Goal: Complete application form: Complete application form

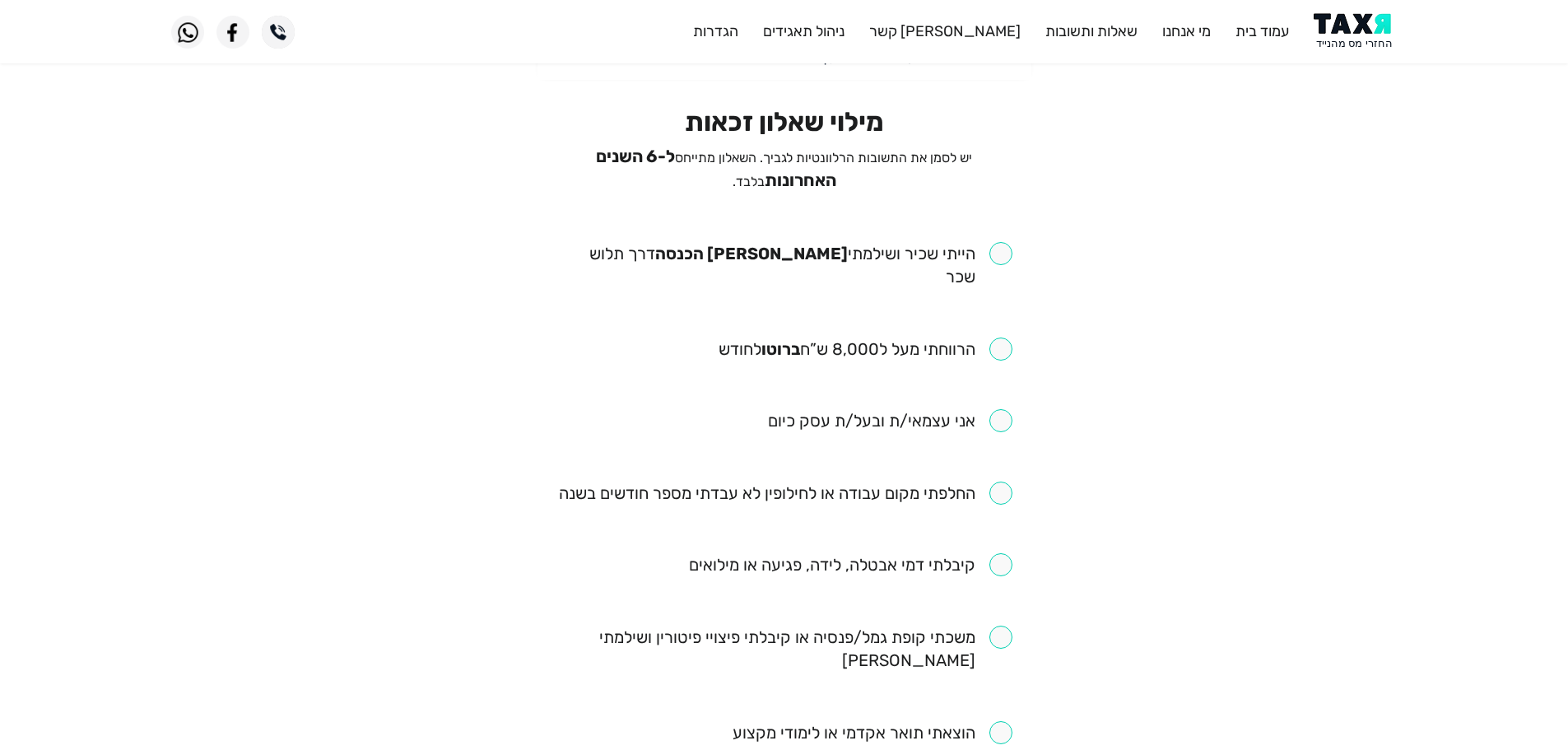
scroll to position [165, 0]
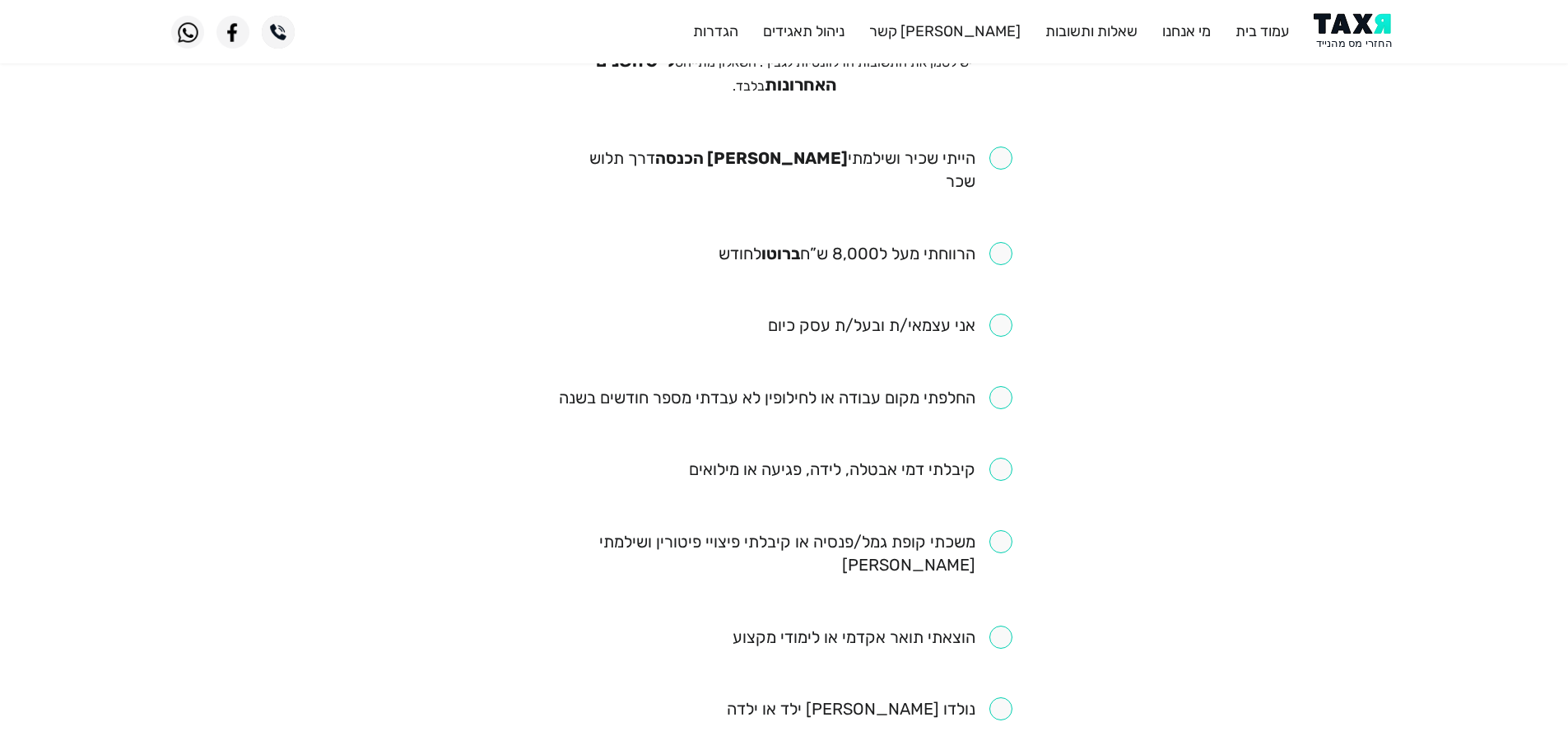
click at [1001, 644] on ul "הייתי שכיר ושילמתי מס הכנסה דרך תלוש שכר הרווחתי מעל ל8,000 ש”ח ברוטו לחודש אני…" at bounding box center [784, 721] width 456 height 1149
click at [997, 697] on input "checkbox" at bounding box center [870, 709] width 286 height 23
checkbox input "true"
click at [993, 458] on input "checkbox" at bounding box center [850, 469] width 324 height 23
checkbox input "true"
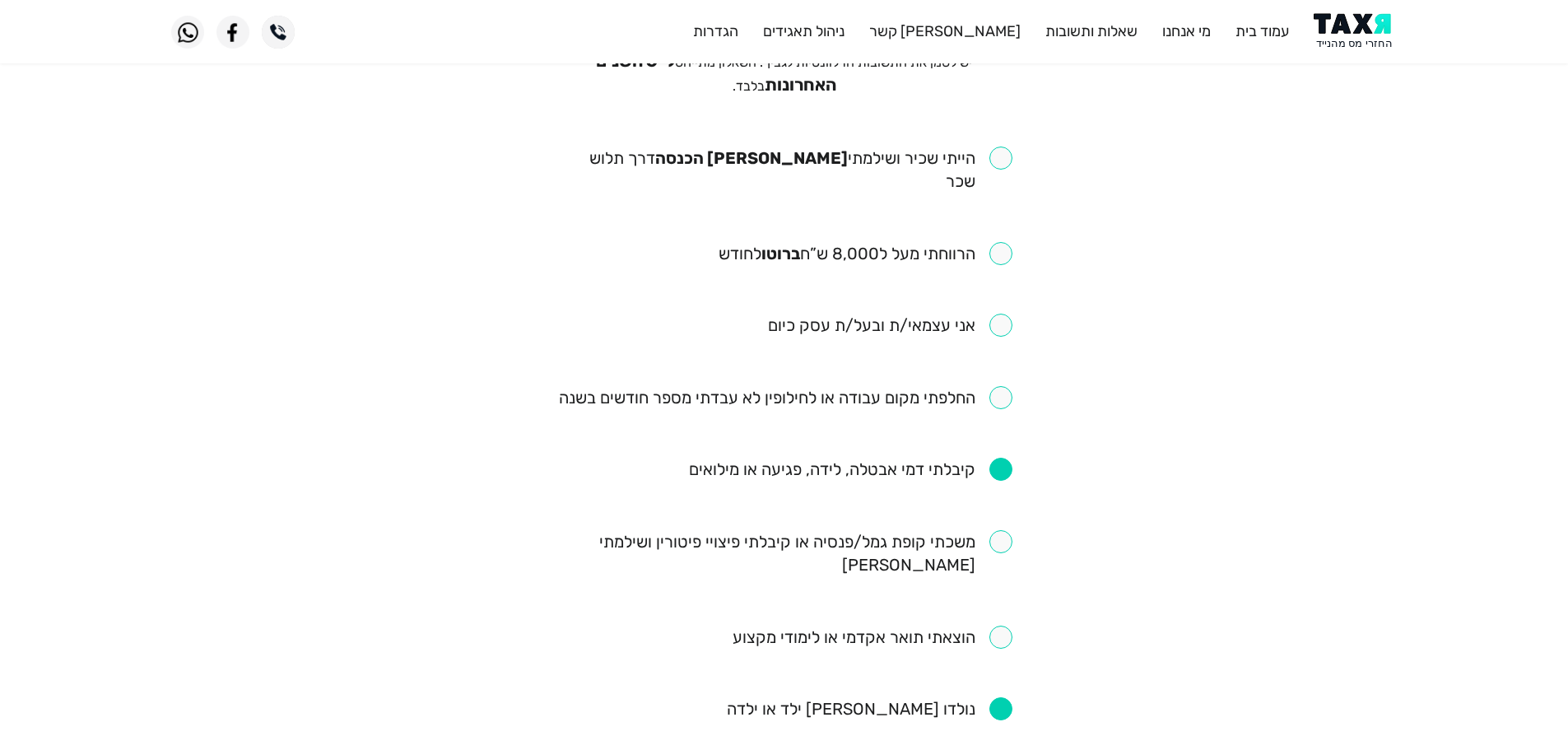
click at [1002, 152] on input "checkbox" at bounding box center [784, 169] width 456 height 46
checkbox input "true"
click at [1004, 242] on input "checkbox" at bounding box center [865, 254] width 294 height 23
checkbox input "true"
click at [997, 386] on input "checkbox" at bounding box center [785, 397] width 454 height 23
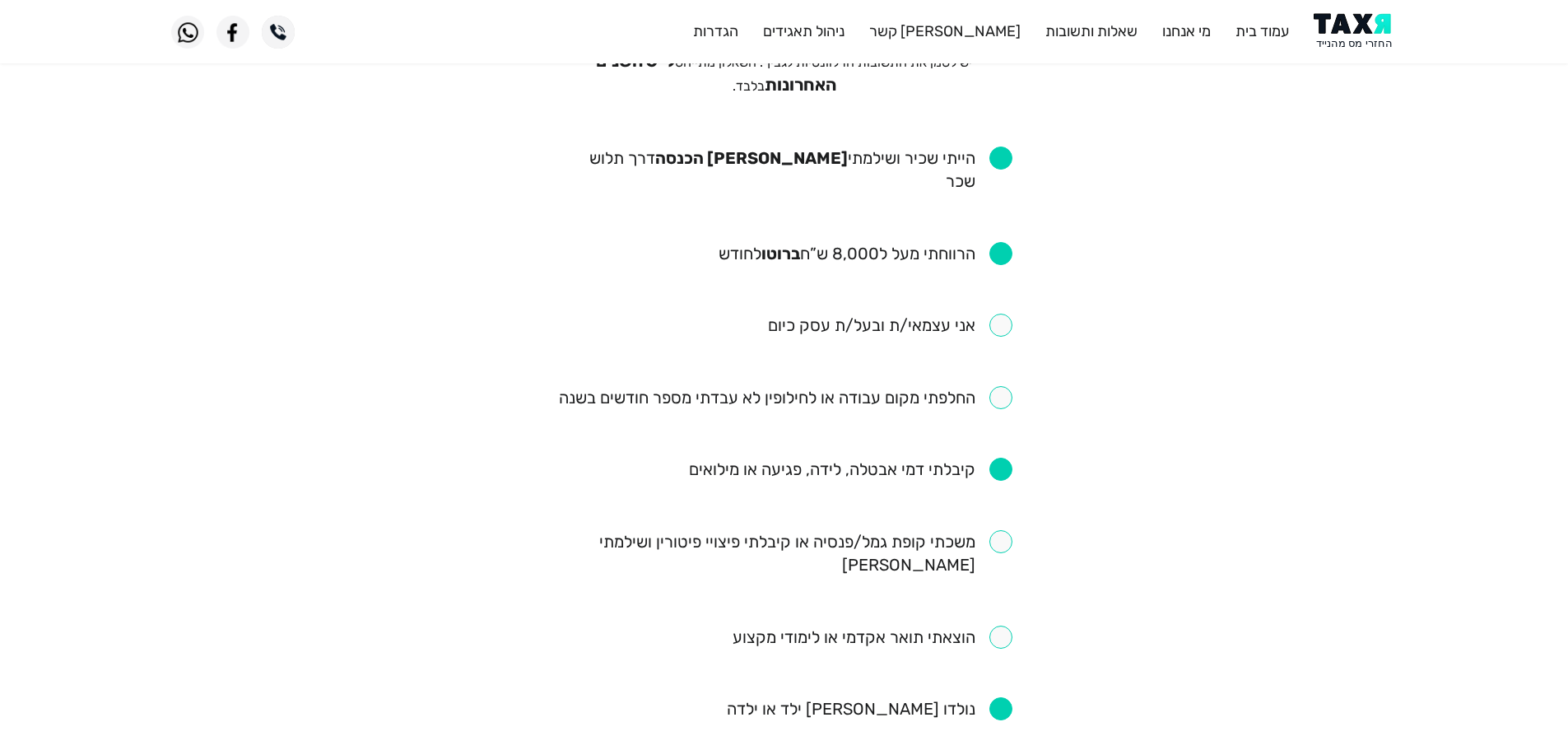
checkbox input "true"
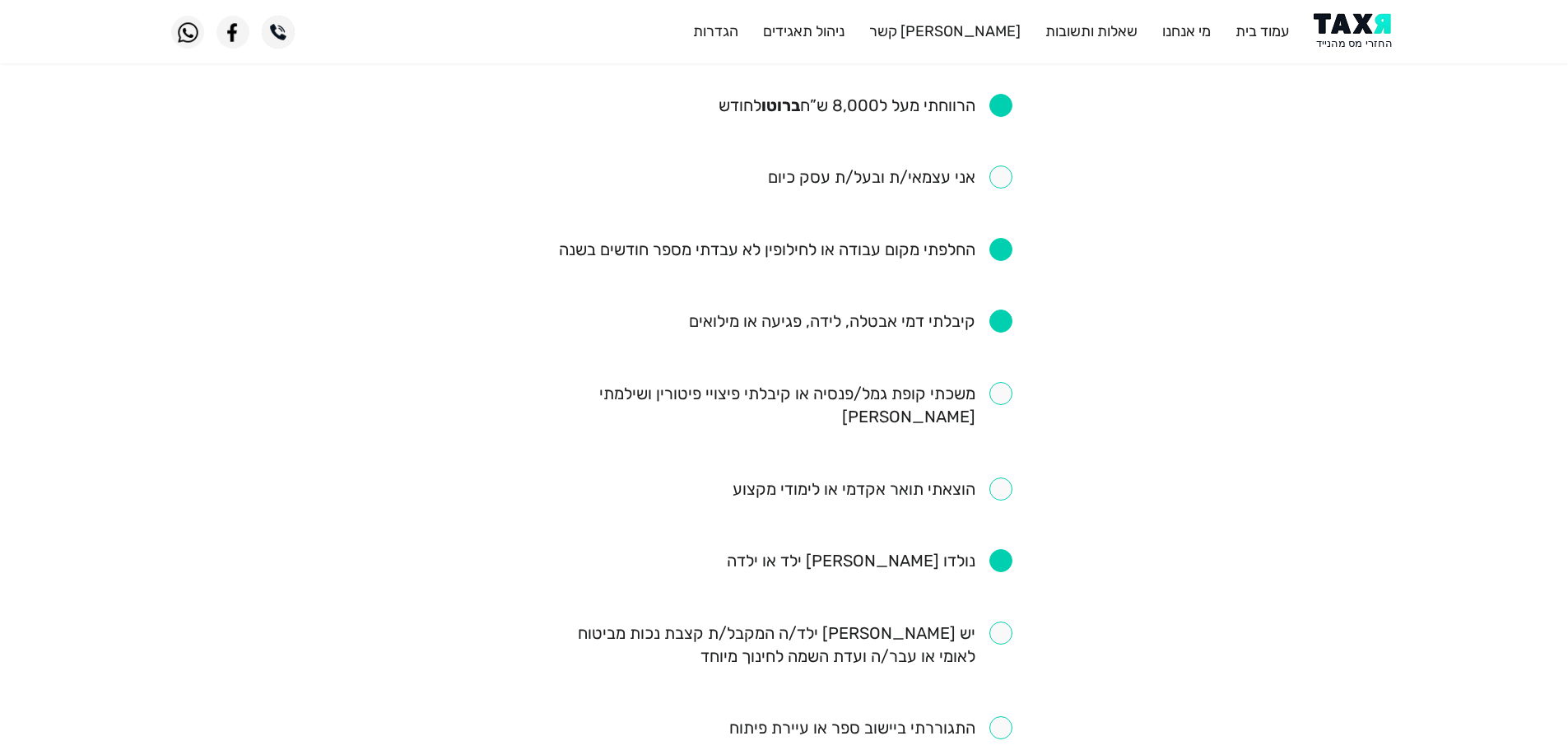
scroll to position [329, 0]
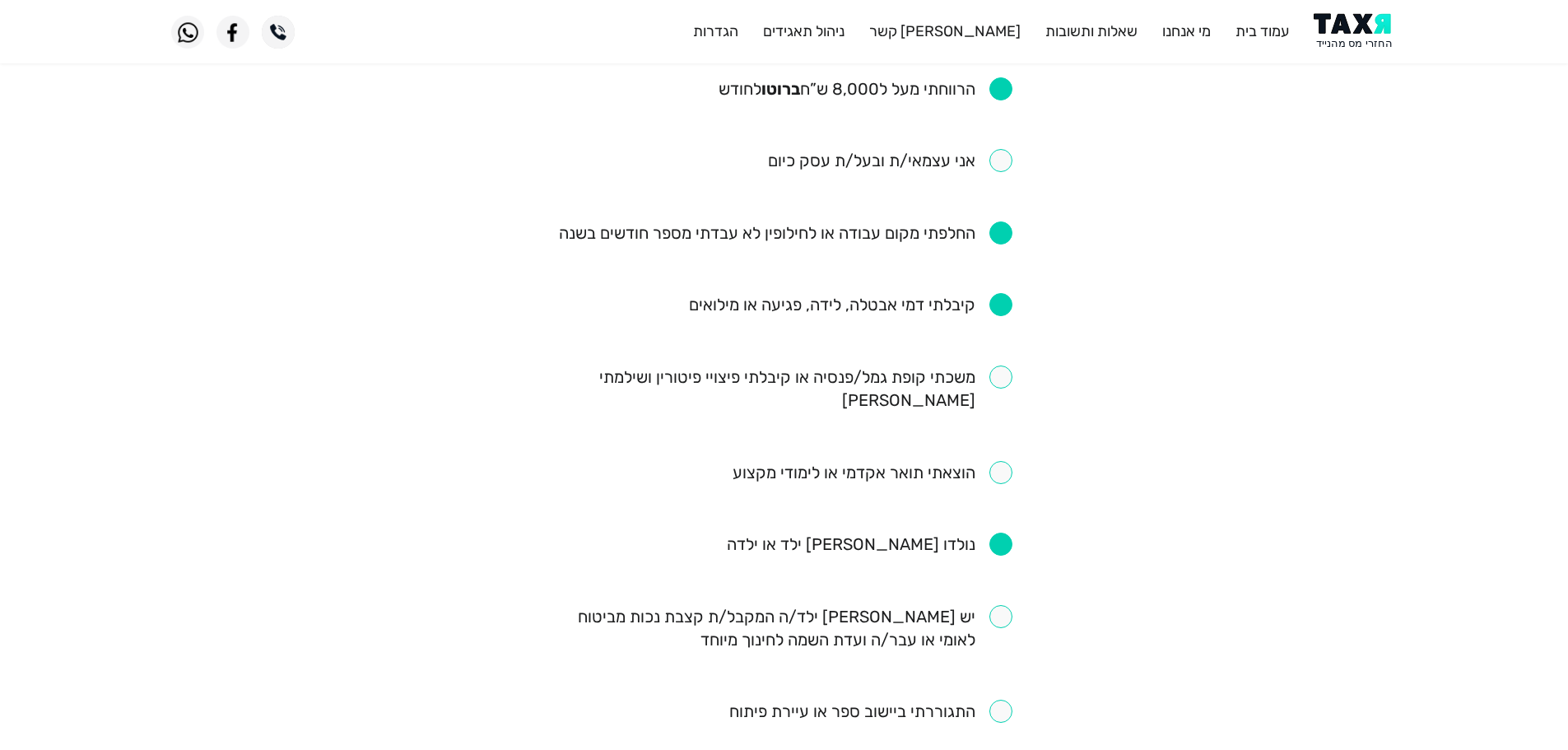
click at [1006, 366] on input "checkbox" at bounding box center [784, 389] width 456 height 46
checkbox input "true"
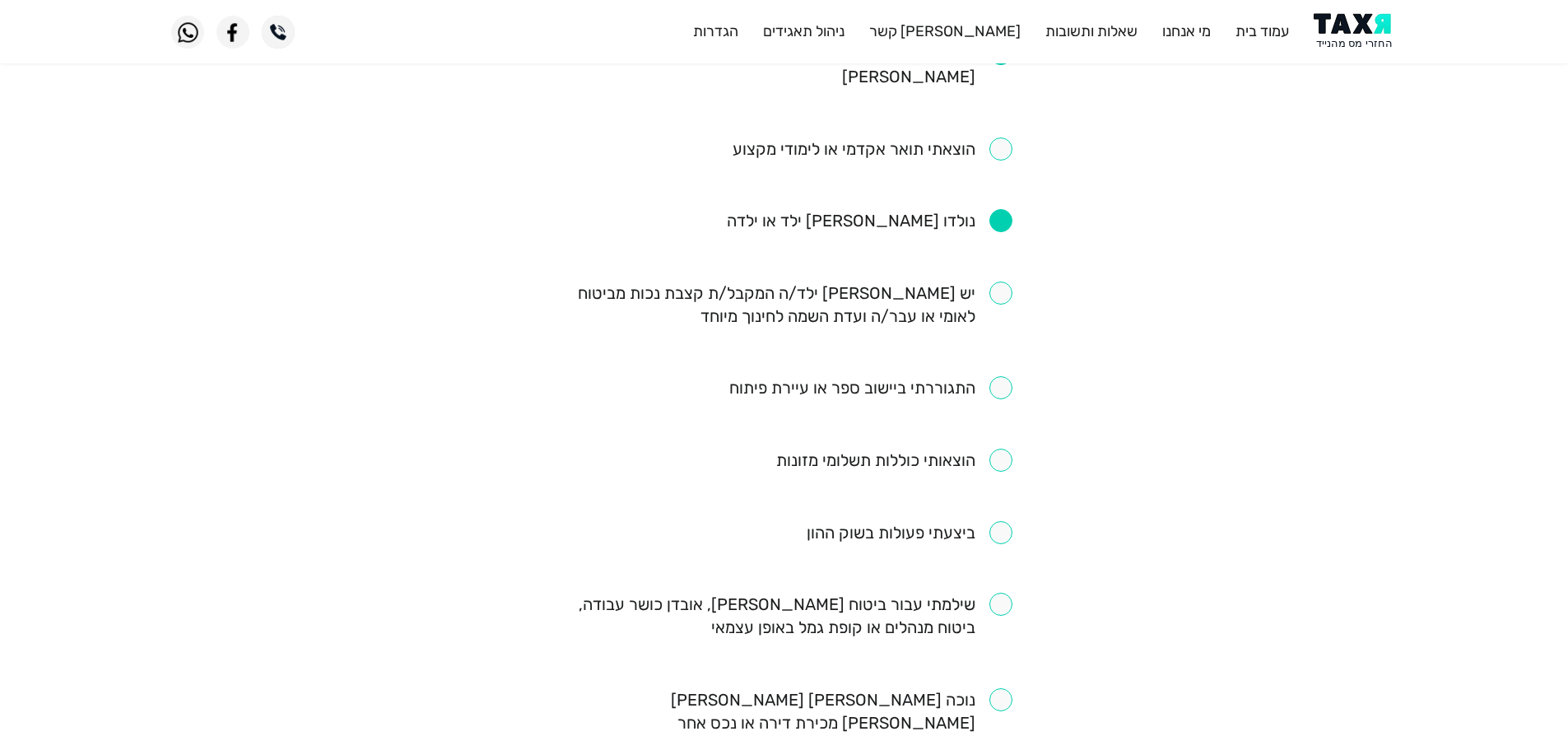
scroll to position [659, 0]
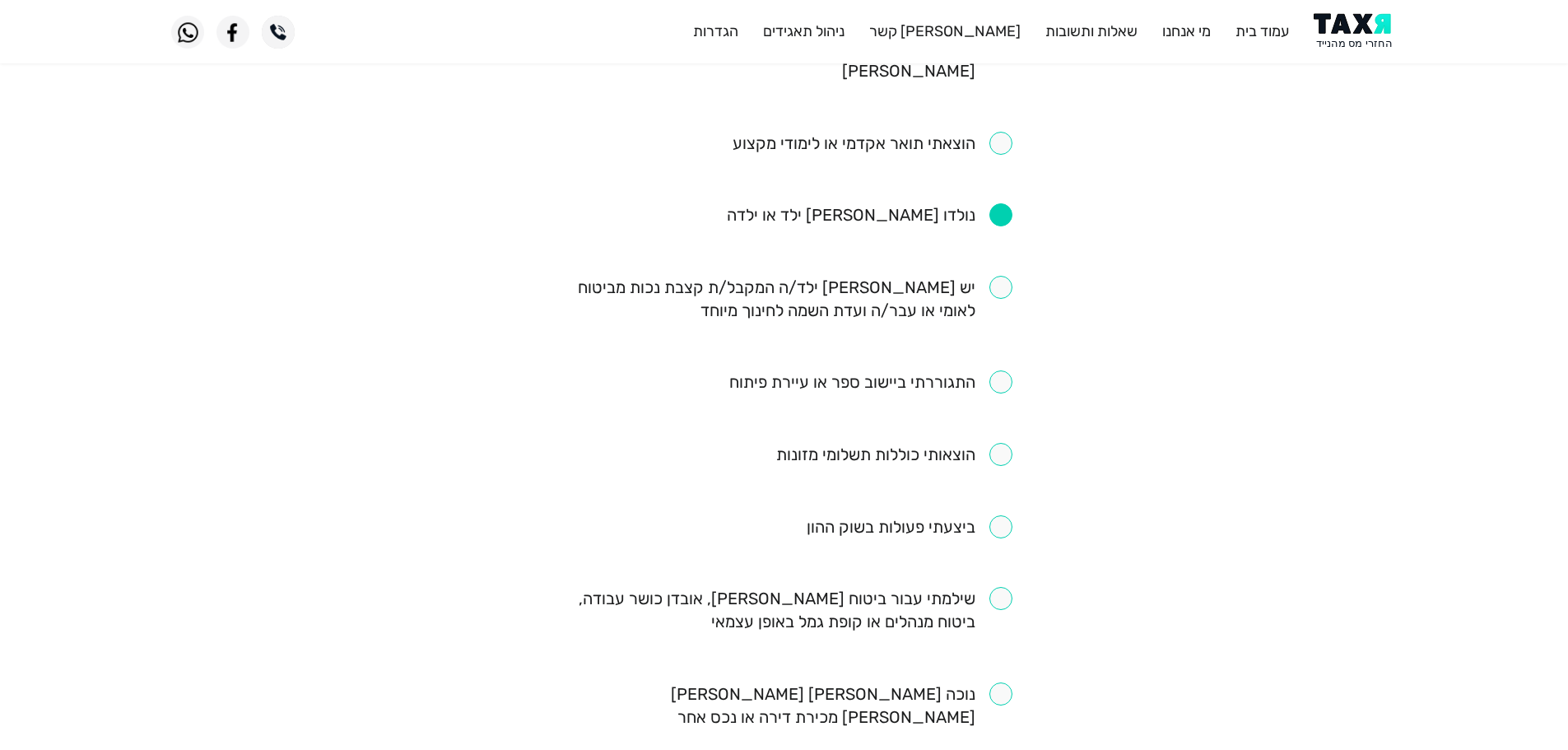
click at [1009, 275] on input "checkbox" at bounding box center [784, 298] width 456 height 46
checkbox input "true"
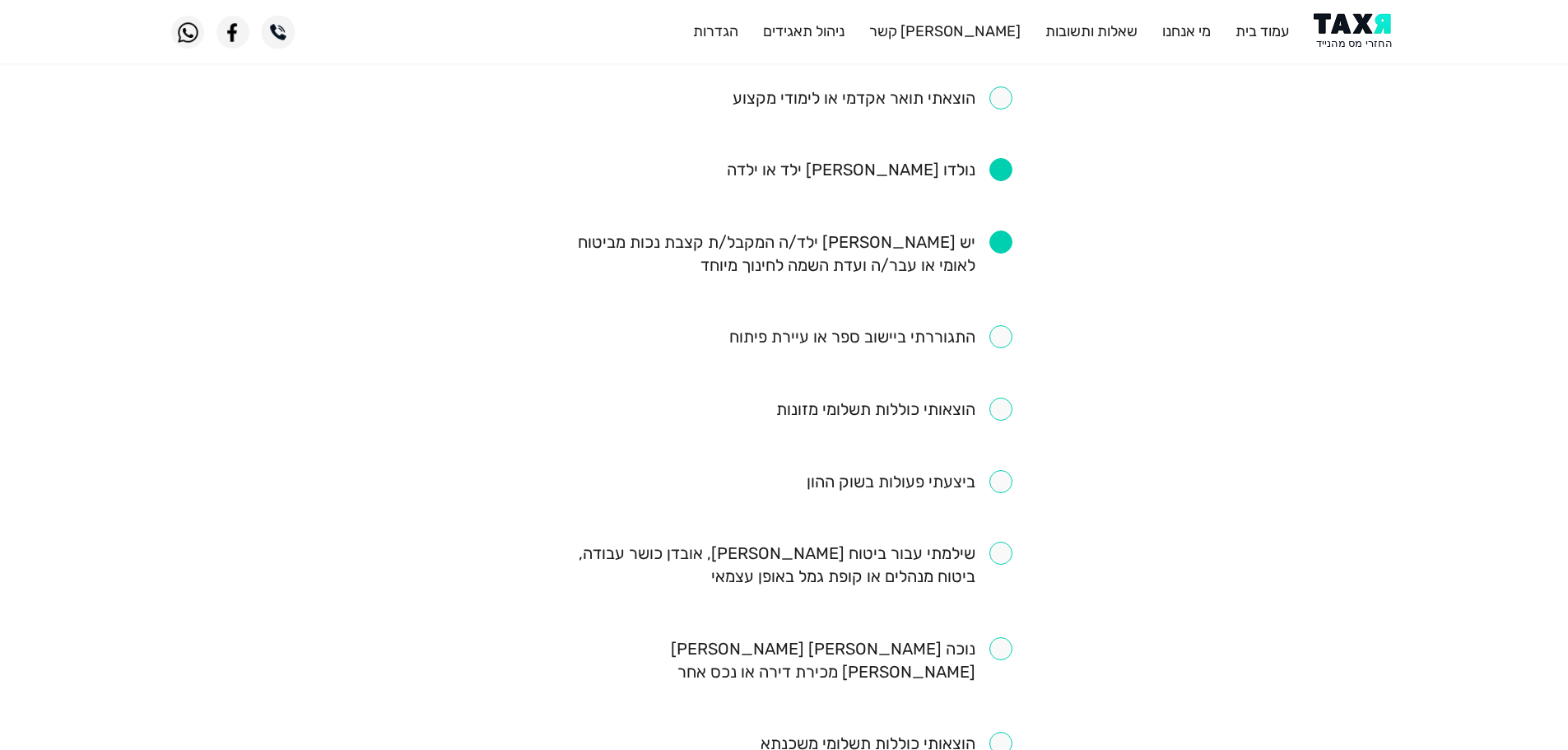
scroll to position [740, 0]
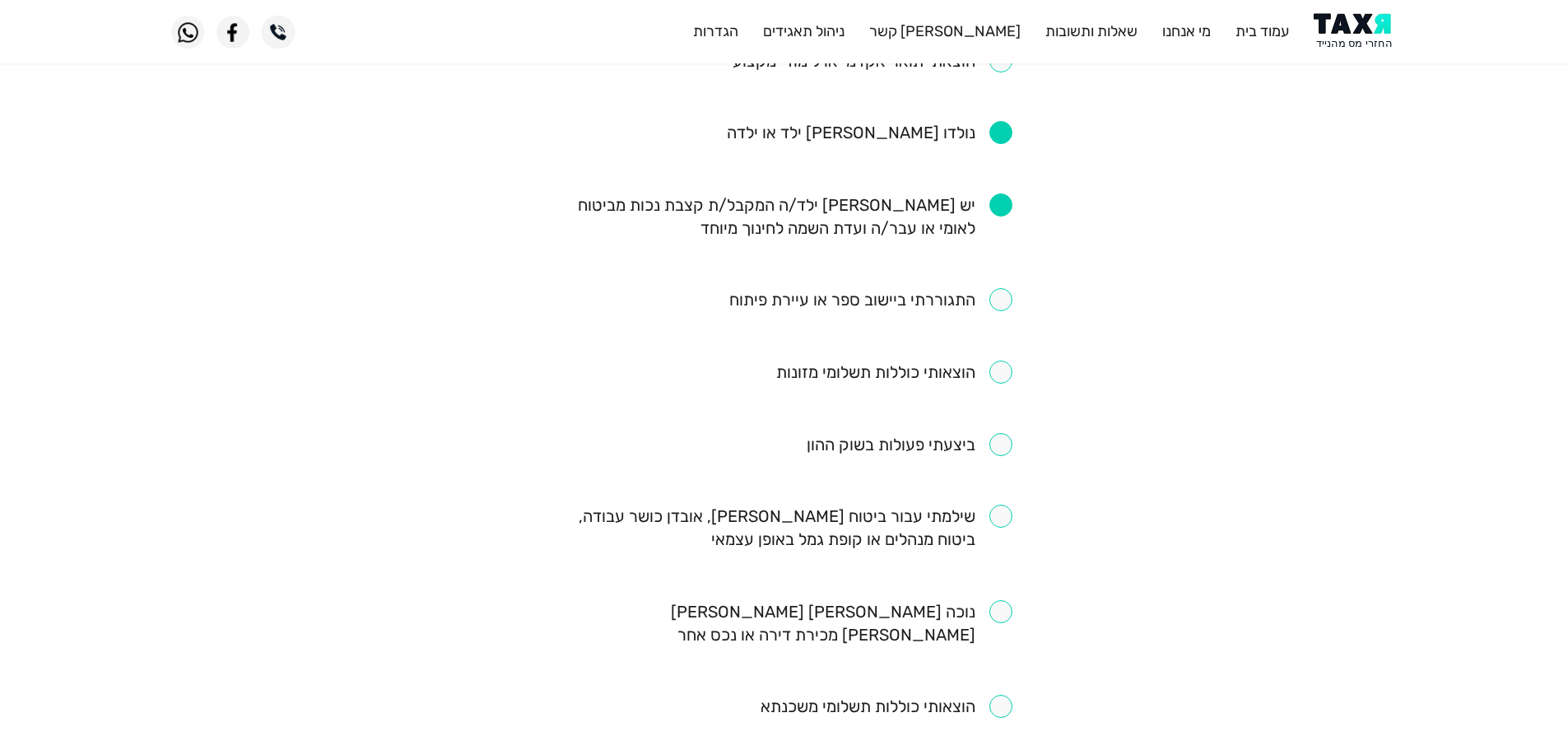
click at [1015, 463] on div "מילוי שאלון זכאות יש לסמן את התשובות הרלוונטיות לגביך. השאלון מתייחס ל-6 השנים …" at bounding box center [784, 123] width 481 height 1377
click at [1007, 504] on input "checkbox" at bounding box center [784, 527] width 456 height 46
checkbox input "true"
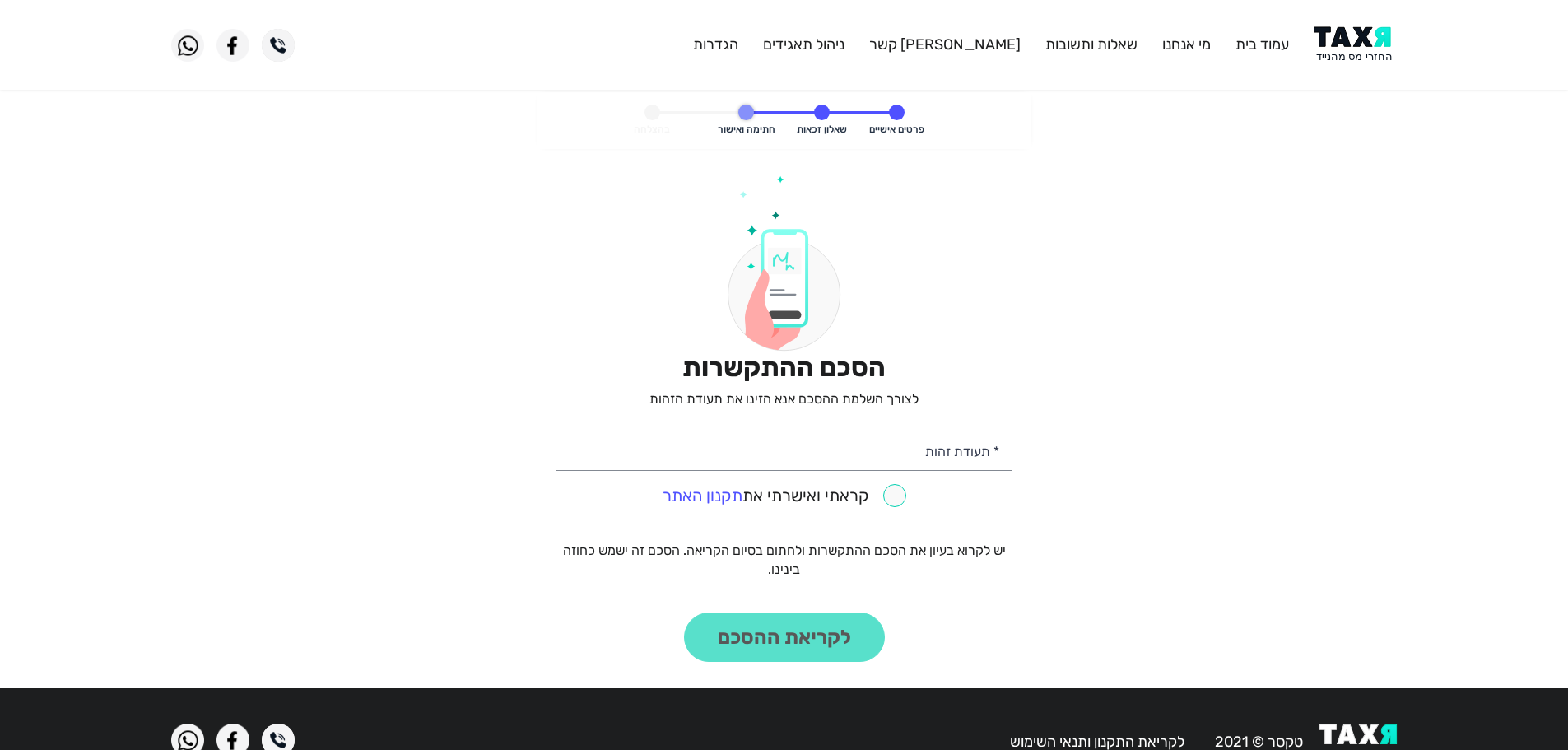
click at [1380, 54] on img at bounding box center [1355, 45] width 83 height 37
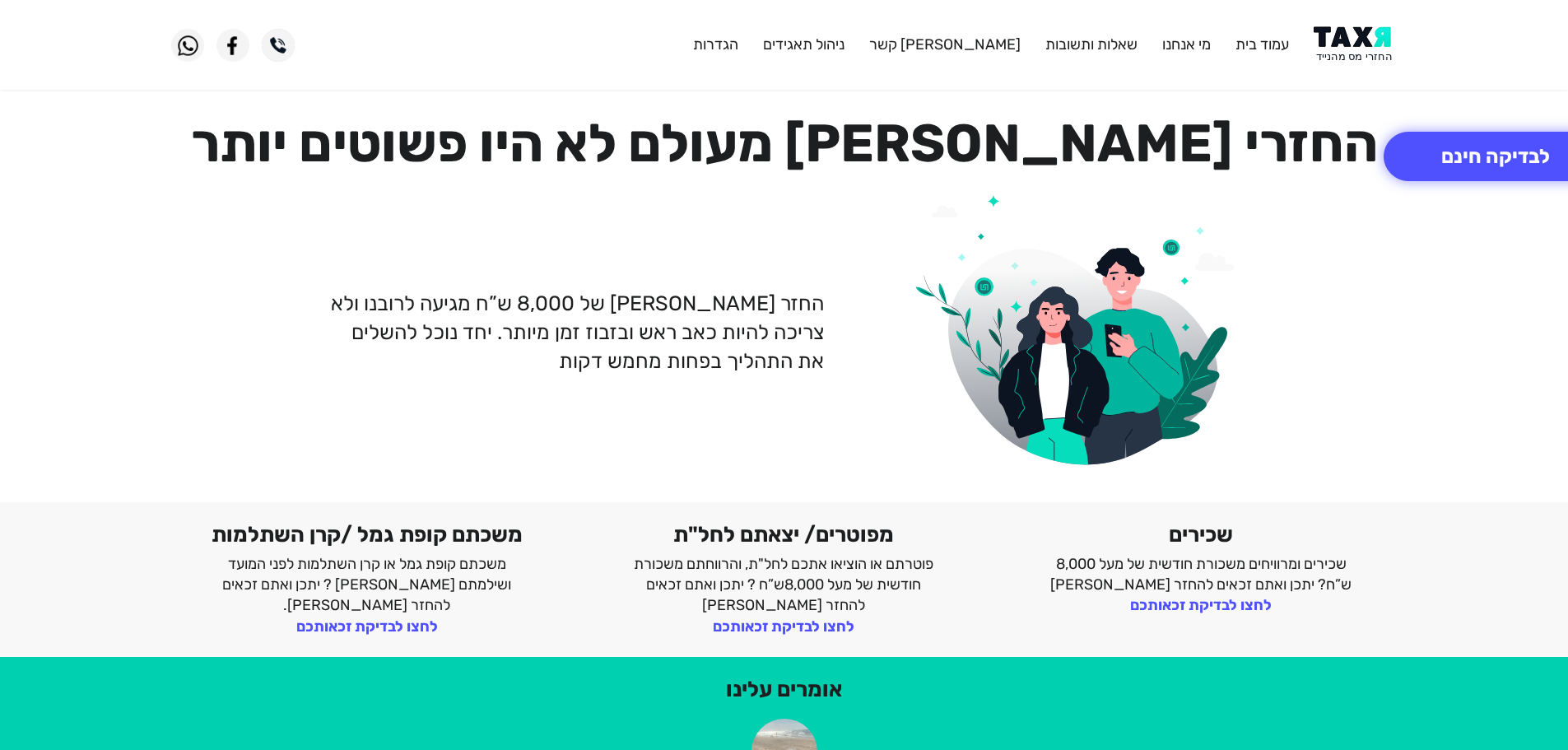
click at [1363, 39] on img at bounding box center [1355, 45] width 83 height 37
click at [1458, 156] on button "לבדיקה חינם" at bounding box center [1495, 156] width 224 height 49
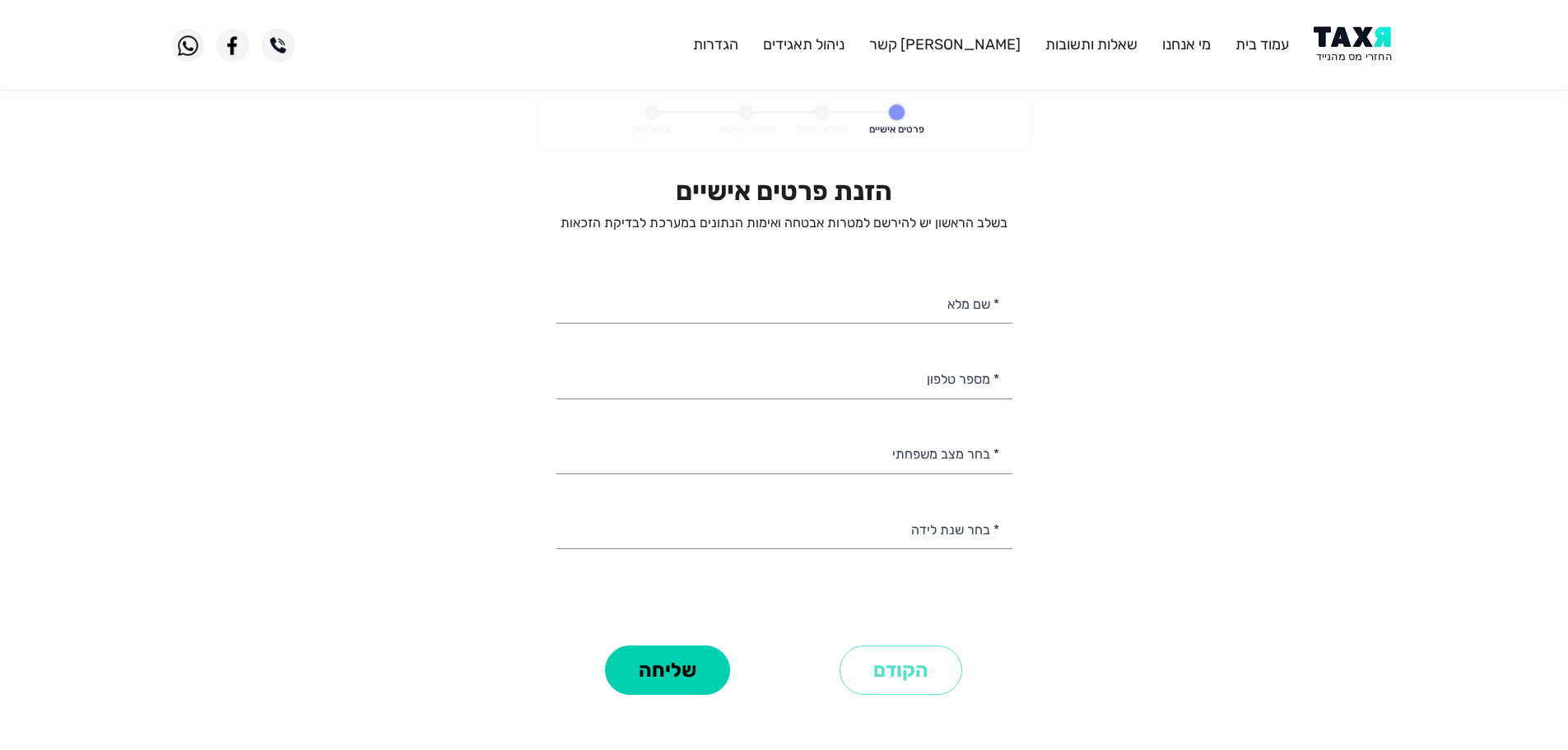
select select
click at [958, 301] on input "* שם מלא" at bounding box center [784, 303] width 456 height 42
type input "[PERSON_NAME]"
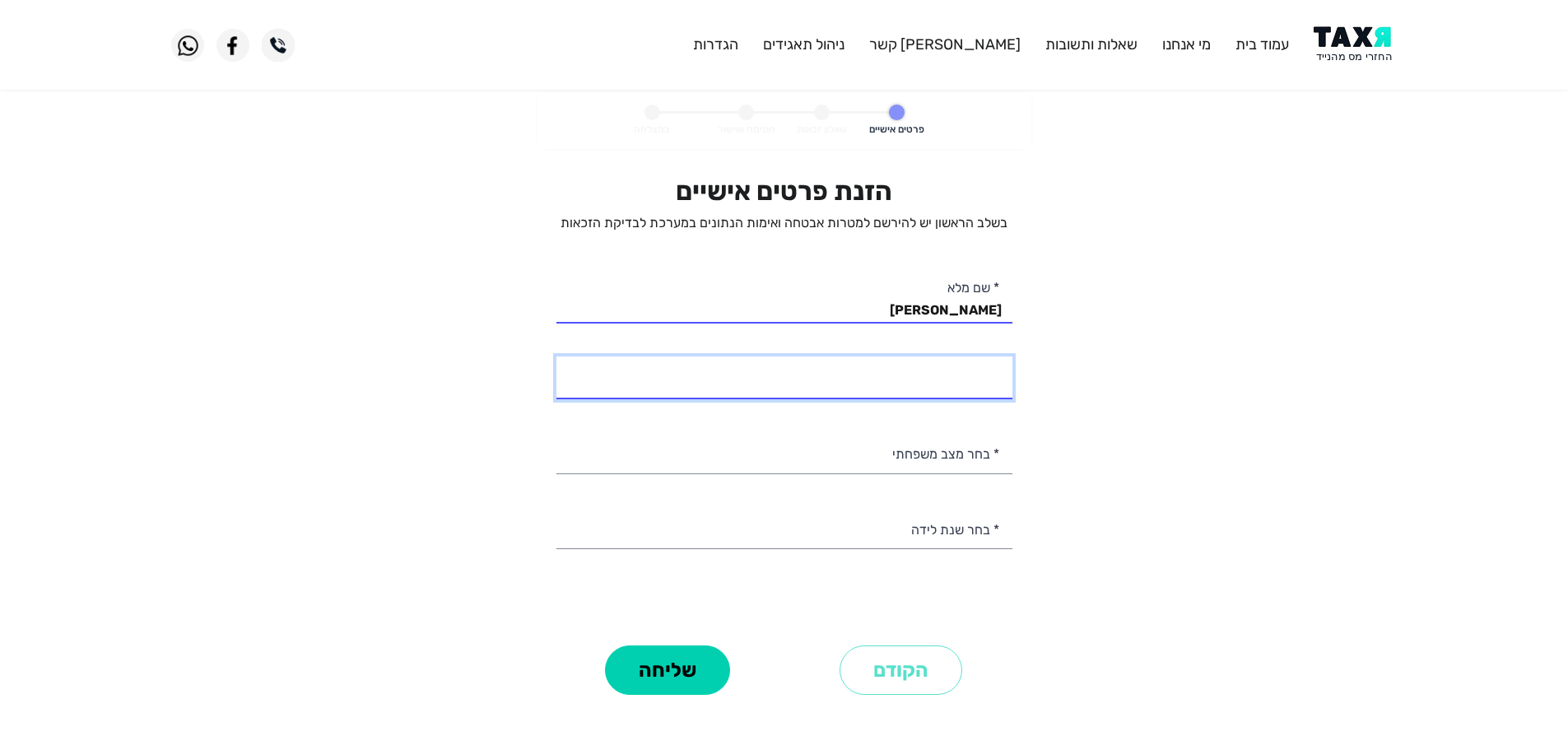
click at [951, 384] on input "* מספר טלפון" at bounding box center [784, 377] width 456 height 42
type input "053-8238593"
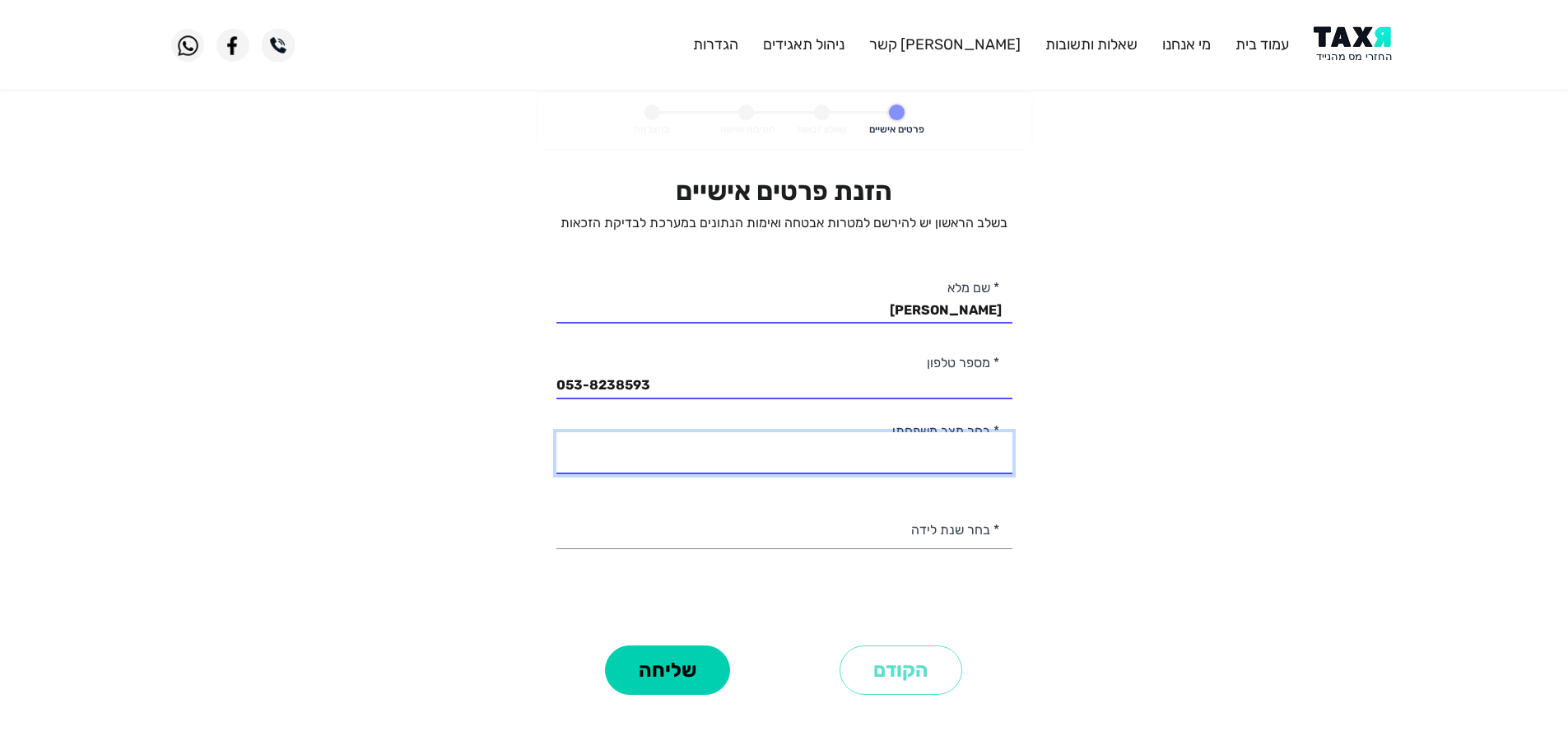
click at [956, 454] on select "רווק/ה נשוי/[PERSON_NAME]/ה אלמן/נה" at bounding box center [784, 454] width 456 height 42
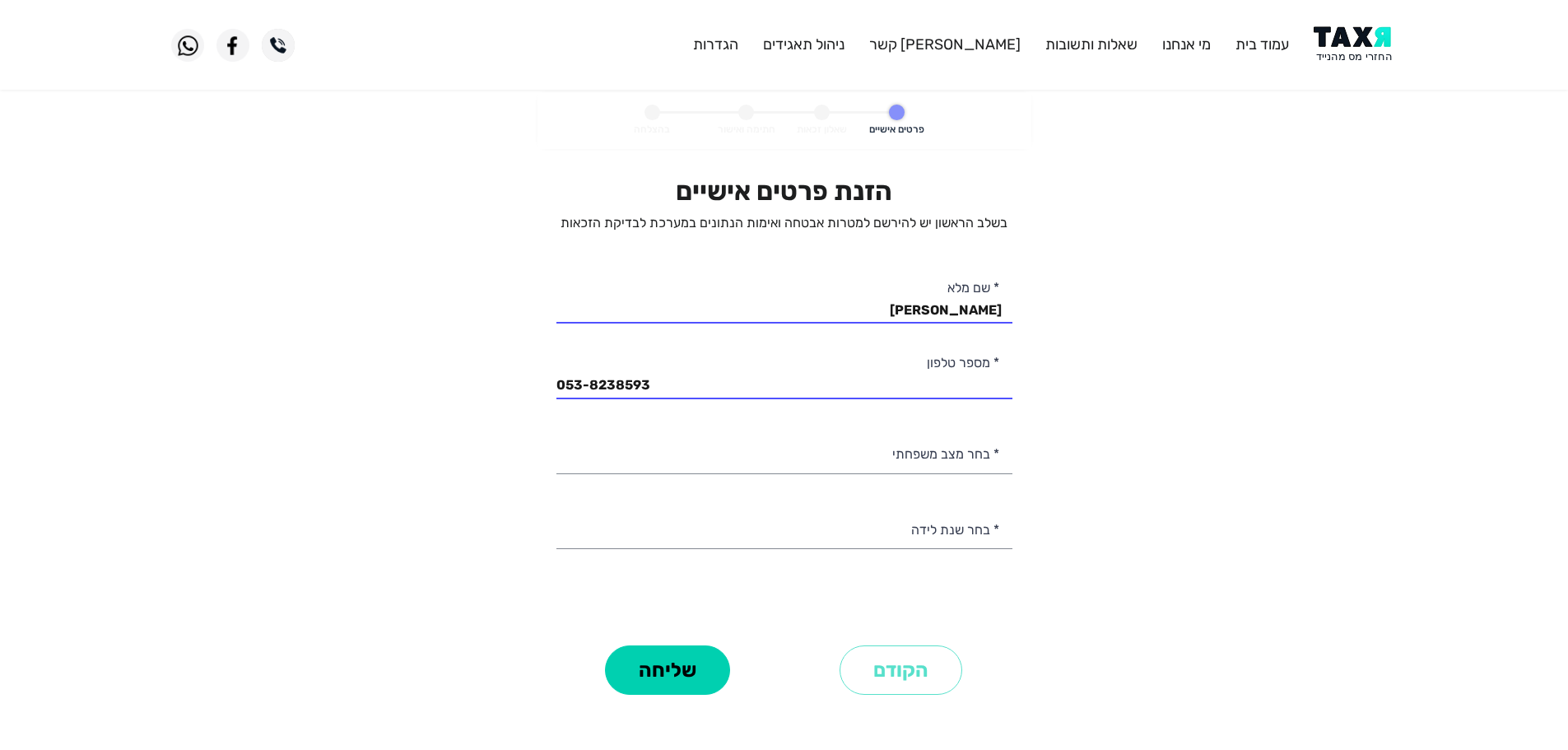
click at [1095, 304] on personal-details "פרטים אישיים שאלון זכאות חתימה ואישור בהצלחה הזנת פרטים אישיים בשלב הראשון יש ל…" at bounding box center [784, 418] width 1568 height 654
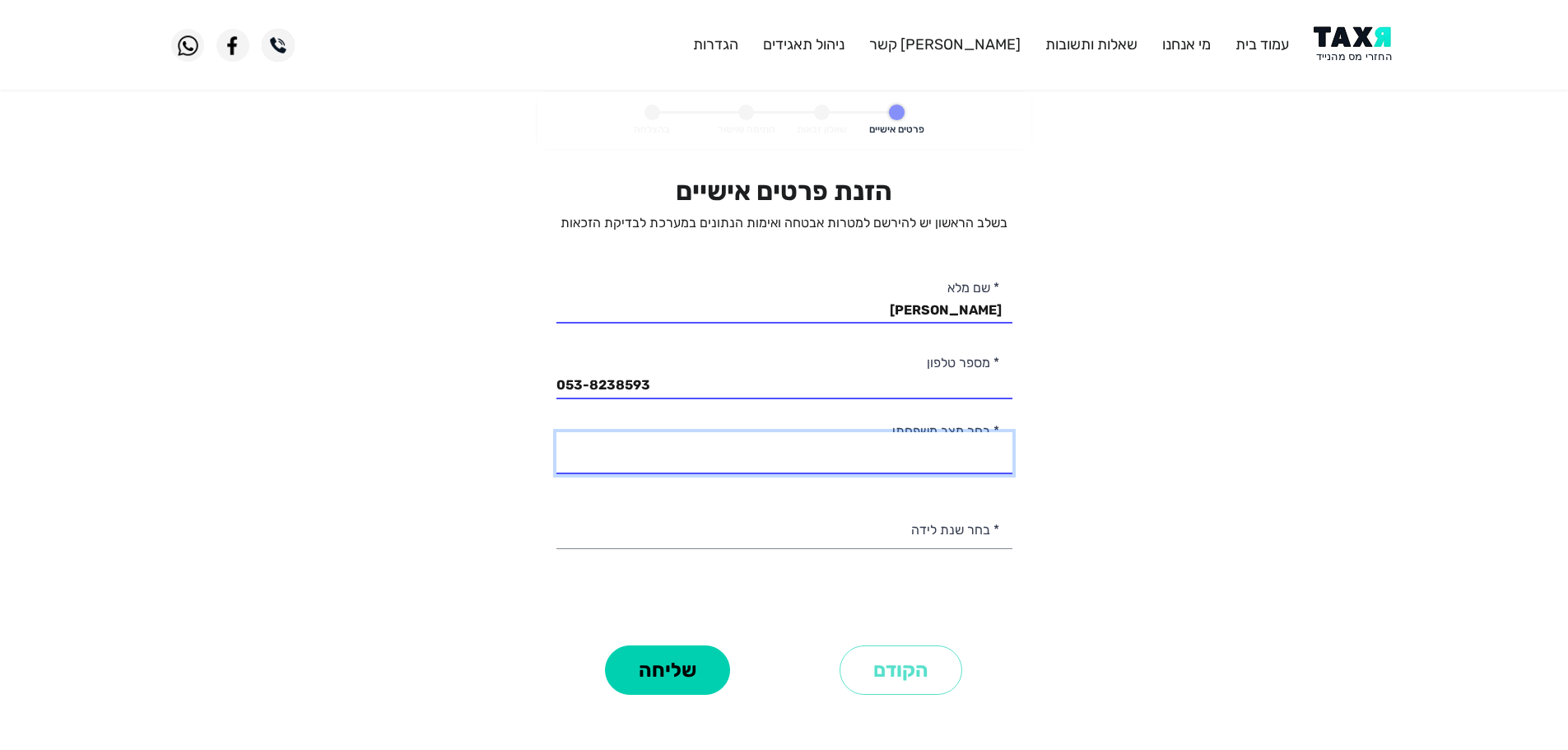
click at [934, 448] on select "רווק/ה נשוי/[PERSON_NAME]/ה אלמן/נה" at bounding box center [784, 454] width 456 height 42
select select "1: Single"
click at [556, 432] on select "רווק/ה נשוי/[PERSON_NAME]/ה אלמן/נה" at bounding box center [784, 454] width 456 height 42
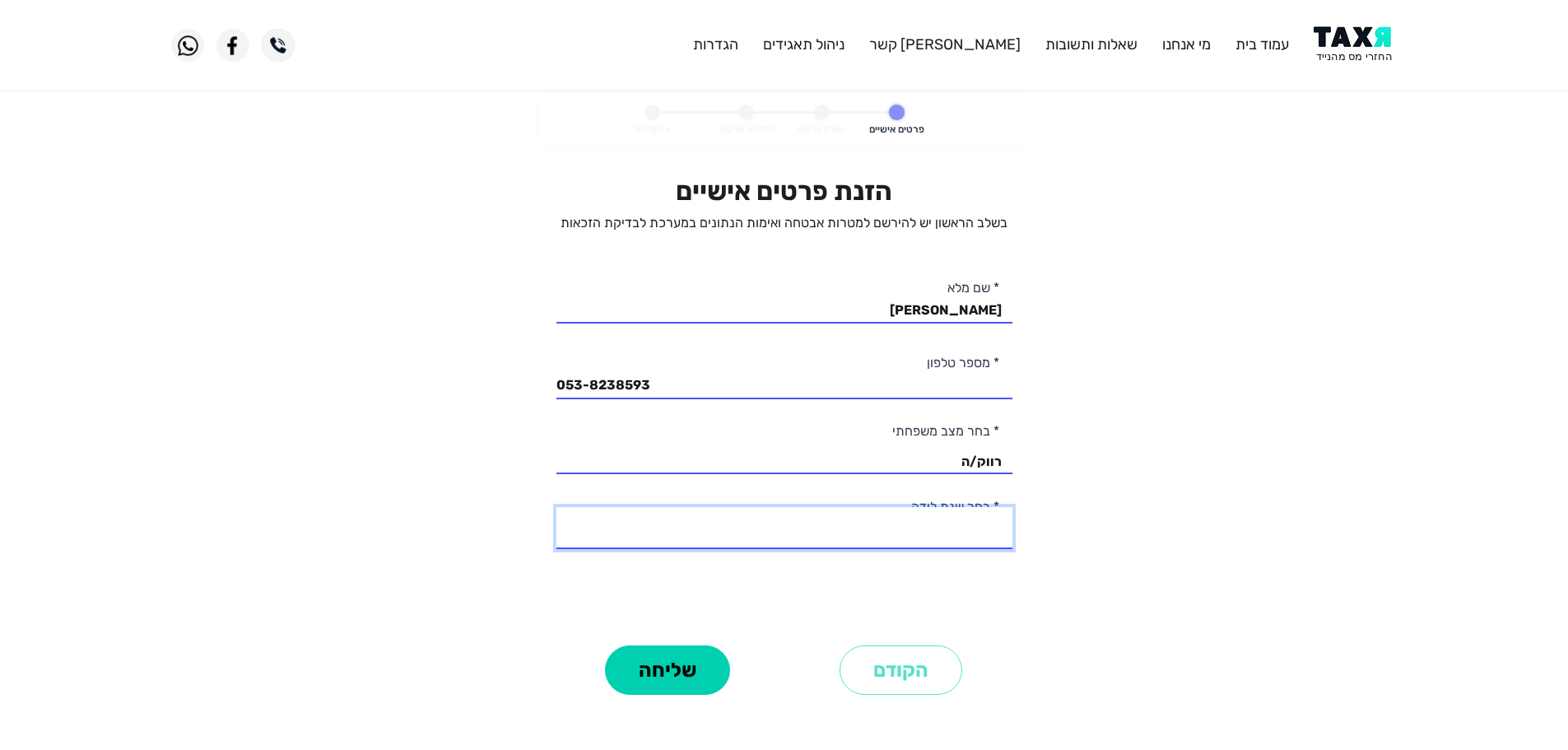
click at [952, 534] on select "2003 2002 2001 2000 1999 1998 1997 1996 1995 1994 1993 1992 1991 1990 1989 1988…" at bounding box center [784, 528] width 456 height 42
select select "2: 2002"
click at [556, 507] on select "2003 2002 2001 2000 1999 1998 1997 1996 1995 1994 1993 1992 1991 1990 1989 1988…" at bounding box center [784, 528] width 456 height 42
click at [692, 685] on button "שליחה" at bounding box center [668, 670] width 125 height 49
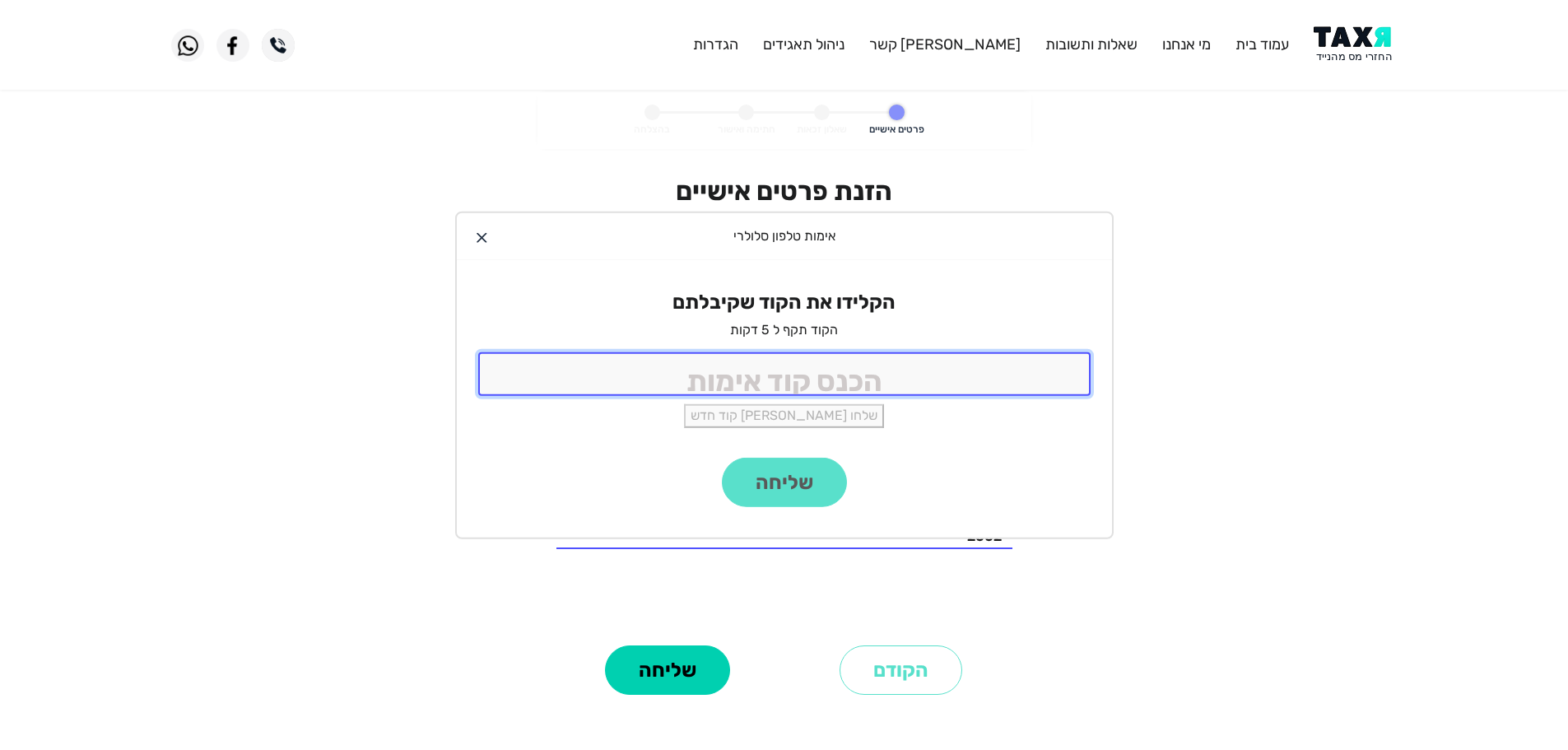
drag, startPoint x: 930, startPoint y: 368, endPoint x: 931, endPoint y: 347, distance: 21.0
click at [930, 368] on input "tel" at bounding box center [784, 375] width 612 height 44
type input "9988"
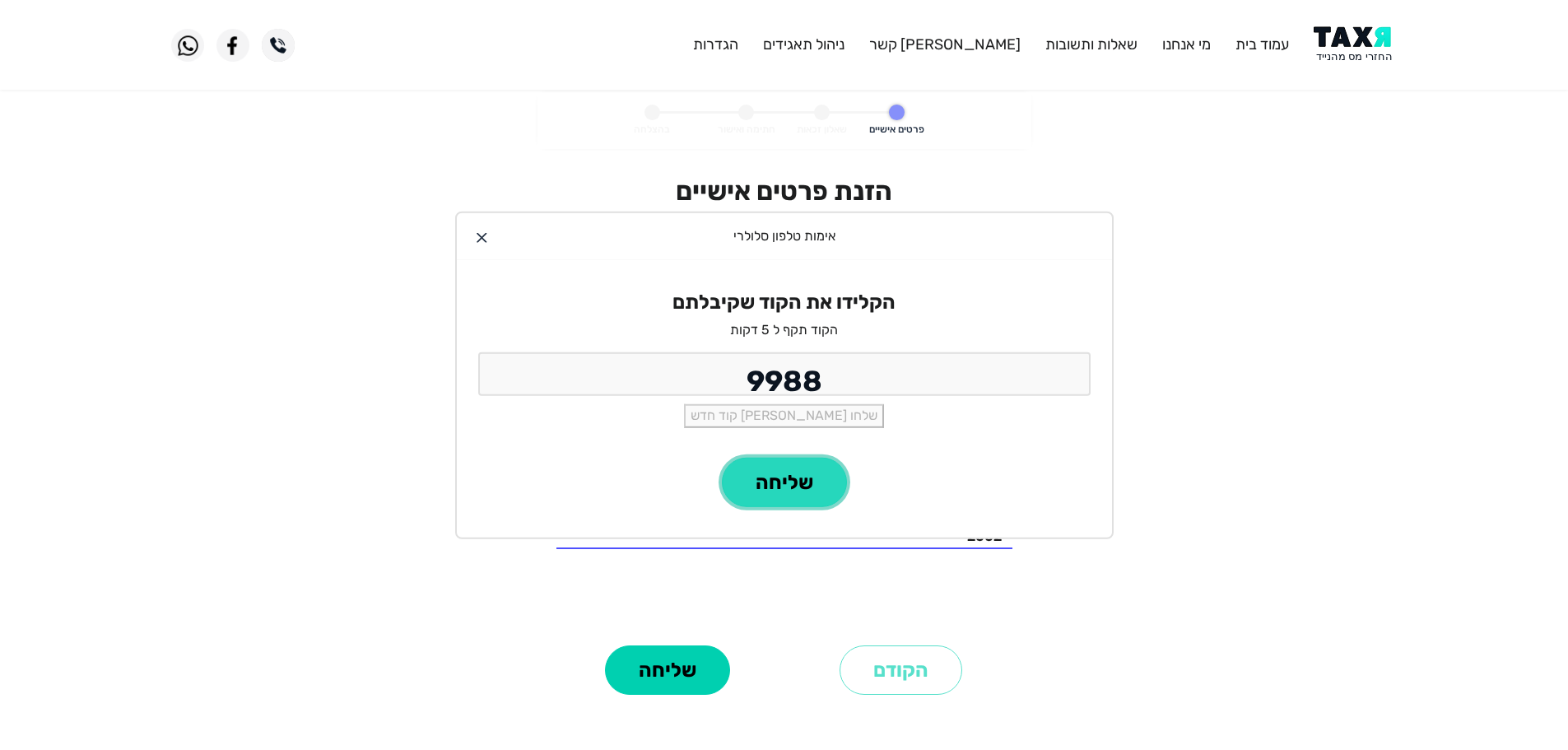
click at [765, 487] on button "שליחה" at bounding box center [784, 482] width 125 height 49
